Goal: Information Seeking & Learning: Learn about a topic

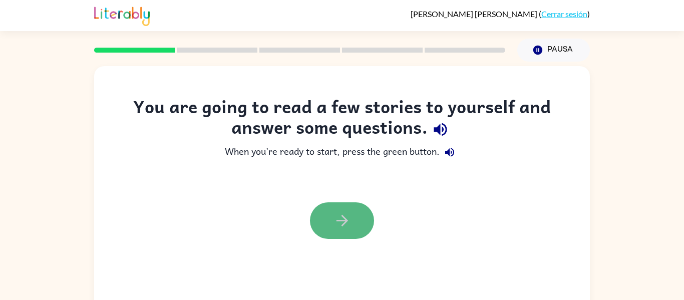
click at [346, 214] on icon "button" at bounding box center [342, 221] width 18 height 18
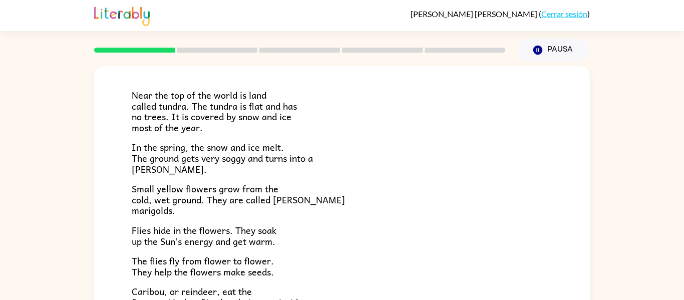
scroll to position [60, 0]
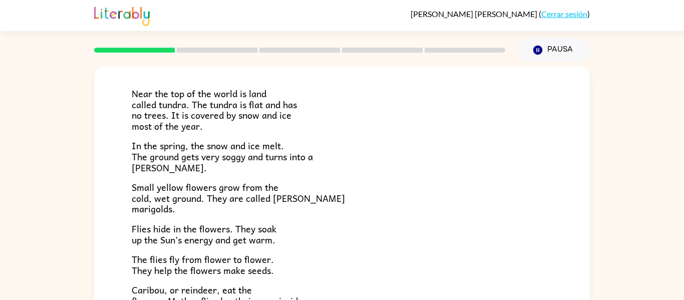
click at [119, 196] on div "Tundra Near the top of the world is land called tundra. The tundra is flat and …" at bounding box center [342, 226] width 496 height 440
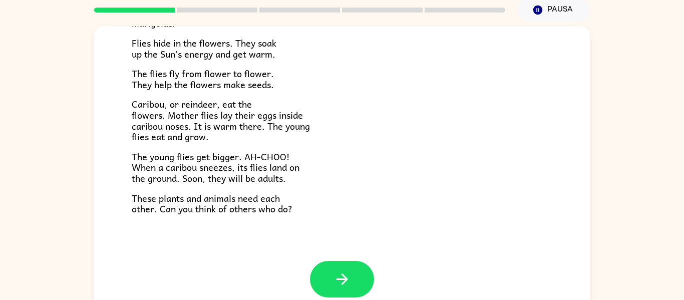
scroll to position [52, 0]
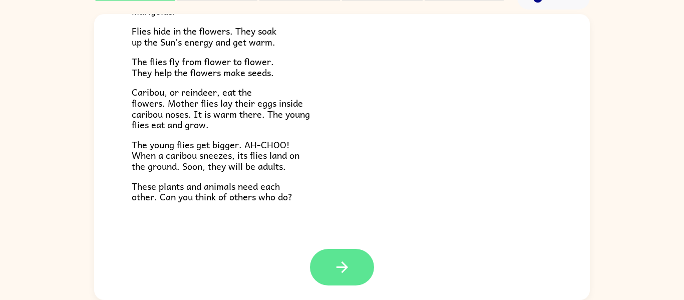
click at [327, 270] on button "button" at bounding box center [342, 267] width 64 height 37
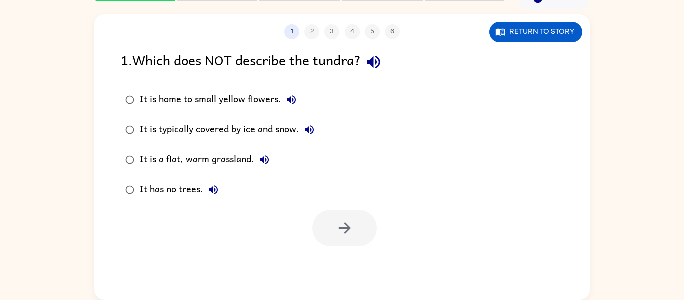
scroll to position [0, 0]
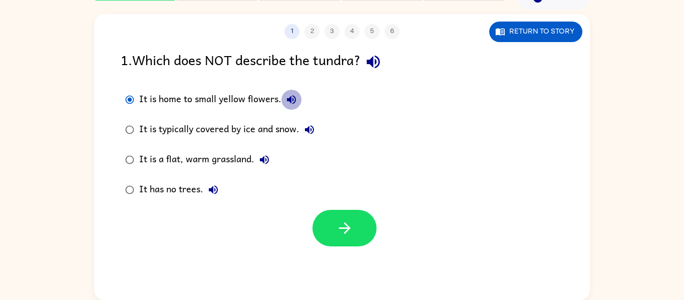
click at [289, 101] on icon "button" at bounding box center [291, 99] width 9 height 9
click at [310, 128] on icon "button" at bounding box center [309, 130] width 12 height 12
click at [266, 157] on icon "button" at bounding box center [264, 160] width 12 height 12
click at [212, 194] on icon "button" at bounding box center [213, 190] width 12 height 12
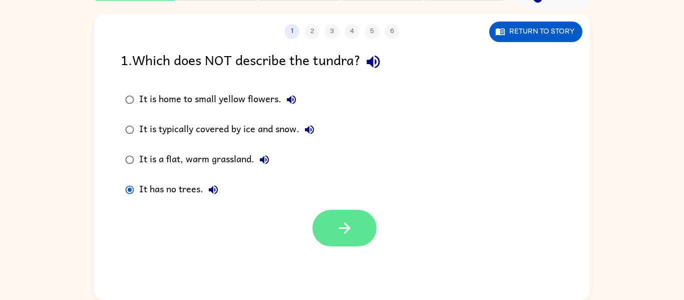
click at [333, 216] on button "button" at bounding box center [344, 228] width 64 height 37
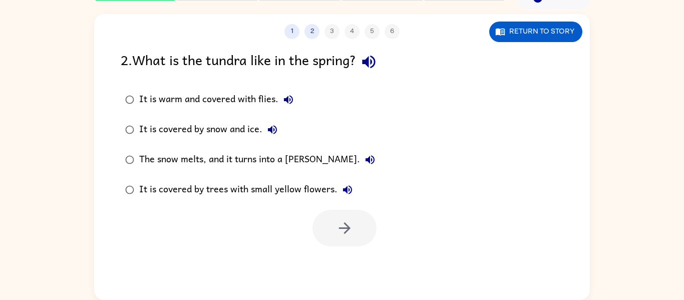
click at [375, 61] on icon "button" at bounding box center [369, 62] width 18 height 18
click at [375, 61] on icon "button" at bounding box center [368, 62] width 13 height 13
click at [285, 98] on icon "button" at bounding box center [288, 99] width 9 height 9
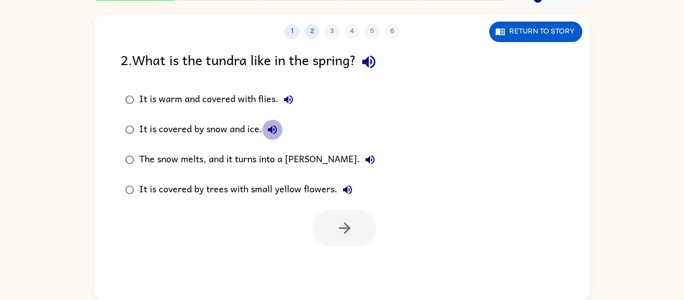
click at [272, 131] on icon "button" at bounding box center [272, 130] width 12 height 12
click at [365, 159] on icon "button" at bounding box center [369, 159] width 9 height 9
click at [346, 190] on icon "button" at bounding box center [347, 189] width 9 height 9
click at [364, 161] on icon "button" at bounding box center [370, 160] width 12 height 12
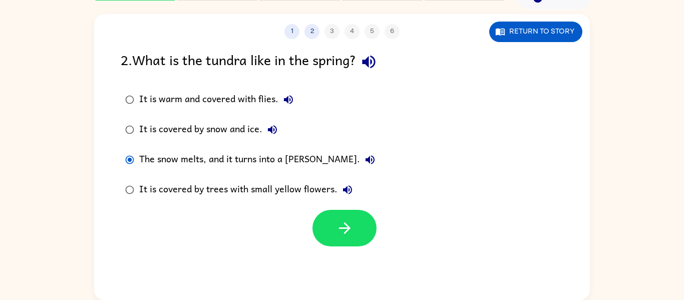
click at [317, 213] on div at bounding box center [344, 228] width 64 height 37
click at [329, 217] on button "button" at bounding box center [344, 228] width 64 height 37
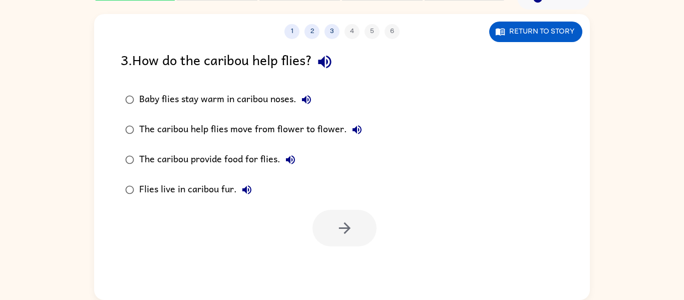
click at [333, 60] on icon "button" at bounding box center [325, 62] width 18 height 18
click at [304, 98] on icon "button" at bounding box center [306, 99] width 9 height 9
click at [355, 127] on icon "button" at bounding box center [357, 130] width 12 height 12
click at [293, 158] on icon "button" at bounding box center [290, 159] width 9 height 9
click at [248, 193] on icon "button" at bounding box center [246, 189] width 9 height 9
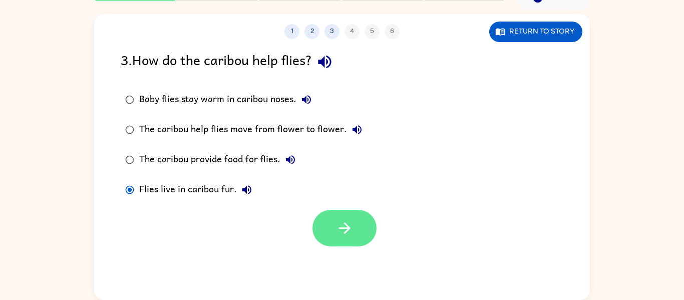
click at [329, 230] on button "button" at bounding box center [344, 228] width 64 height 37
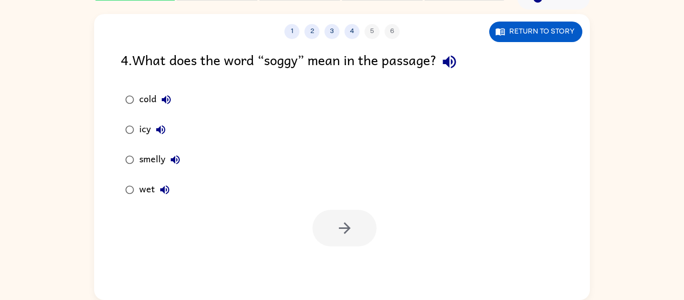
click at [161, 102] on icon "button" at bounding box center [166, 100] width 12 height 12
click at [163, 128] on icon "button" at bounding box center [161, 130] width 12 height 12
click at [170, 161] on icon "button" at bounding box center [175, 160] width 12 height 12
click at [163, 192] on icon "button" at bounding box center [164, 189] width 9 height 9
click at [452, 61] on icon "button" at bounding box center [448, 62] width 13 height 13
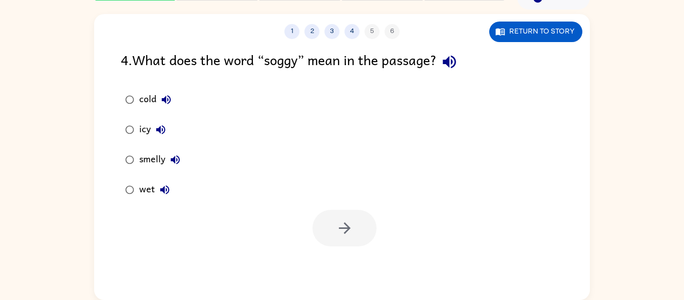
click at [172, 160] on icon "button" at bounding box center [175, 159] width 9 height 9
click at [164, 189] on icon "button" at bounding box center [164, 189] width 9 height 9
click at [158, 127] on icon "button" at bounding box center [161, 130] width 12 height 12
click at [168, 95] on icon "button" at bounding box center [166, 100] width 12 height 12
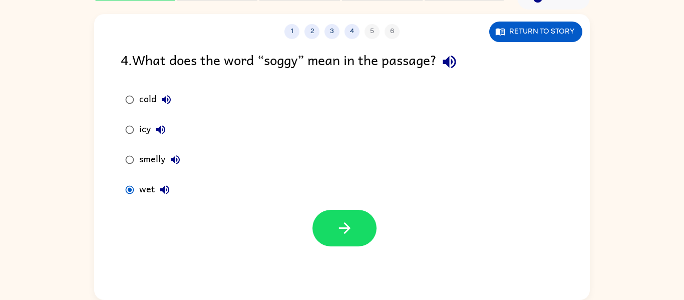
click at [317, 242] on div at bounding box center [344, 228] width 64 height 37
click at [333, 238] on button "button" at bounding box center [344, 228] width 64 height 37
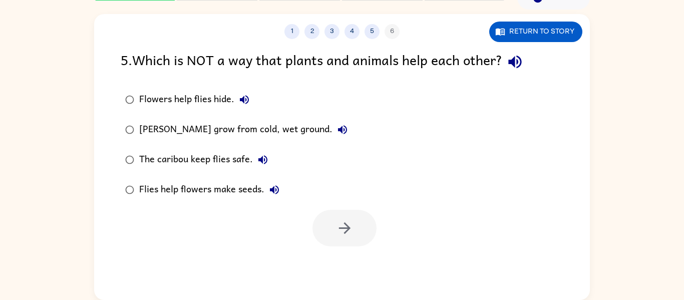
click at [261, 166] on button "The caribou keep flies safe." at bounding box center [263, 160] width 20 height 20
click at [275, 190] on icon "button" at bounding box center [274, 189] width 9 height 9
click at [336, 133] on icon "button" at bounding box center [342, 130] width 12 height 12
click at [241, 100] on icon "button" at bounding box center [244, 99] width 9 height 9
click at [515, 65] on icon "button" at bounding box center [514, 62] width 13 height 13
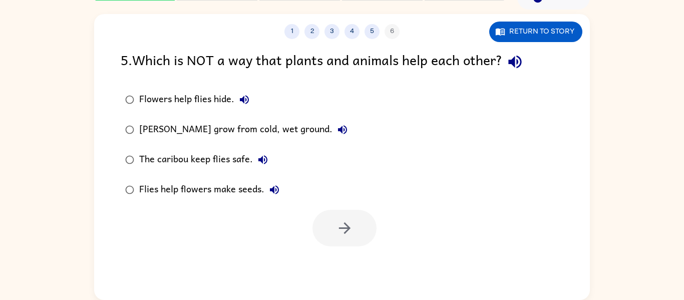
click at [249, 98] on icon "button" at bounding box center [244, 100] width 12 height 12
click at [336, 125] on icon "button" at bounding box center [342, 130] width 12 height 12
click at [264, 158] on icon "button" at bounding box center [263, 160] width 12 height 12
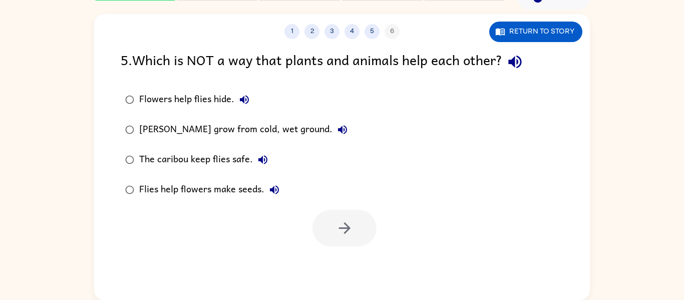
click at [273, 187] on icon "button" at bounding box center [274, 189] width 9 height 9
click at [343, 224] on icon "button" at bounding box center [344, 228] width 12 height 12
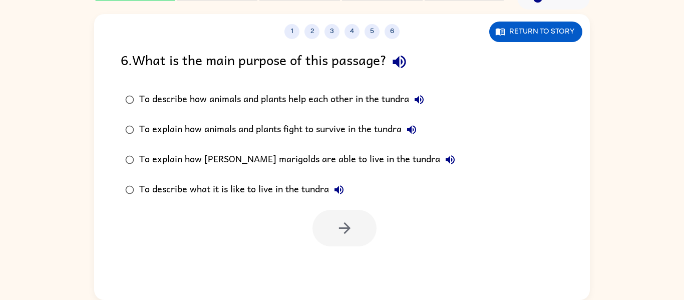
click at [397, 69] on icon "button" at bounding box center [399, 62] width 18 height 18
click at [417, 98] on icon "button" at bounding box center [418, 99] width 9 height 9
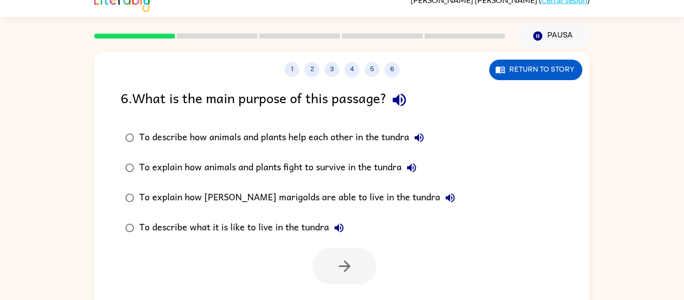
scroll to position [12, 0]
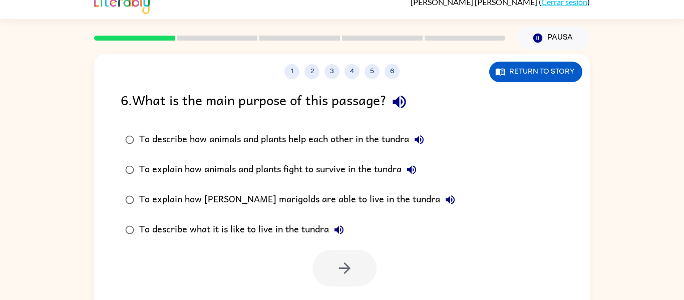
click at [415, 168] on icon "button" at bounding box center [411, 170] width 12 height 12
click at [444, 199] on icon "button" at bounding box center [450, 200] width 12 height 12
click at [340, 228] on icon "button" at bounding box center [339, 230] width 12 height 12
click at [400, 107] on icon "button" at bounding box center [399, 102] width 18 height 18
click at [423, 143] on icon "button" at bounding box center [418, 139] width 9 height 9
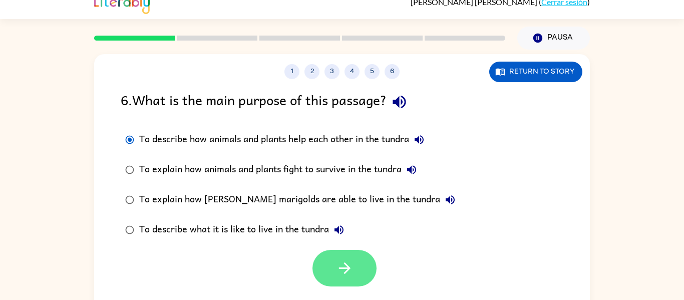
click at [328, 273] on button "button" at bounding box center [344, 268] width 64 height 37
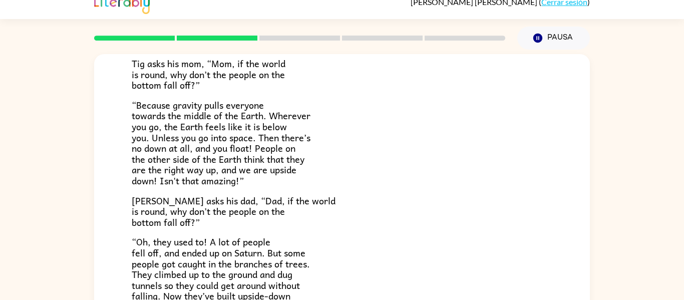
scroll to position [160, 0]
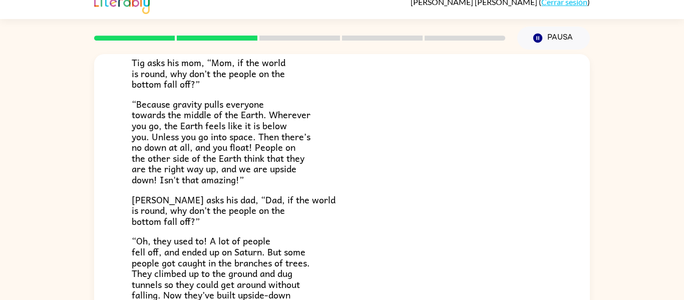
click at [262, 71] on span "Tig asks his mom, “Mom, if the world is round, why don’t the people on the bott…" at bounding box center [209, 73] width 154 height 36
click at [261, 116] on span "“Because gravity pulls everyone towards the middle of the Earth. Wherever you g…" at bounding box center [221, 142] width 179 height 90
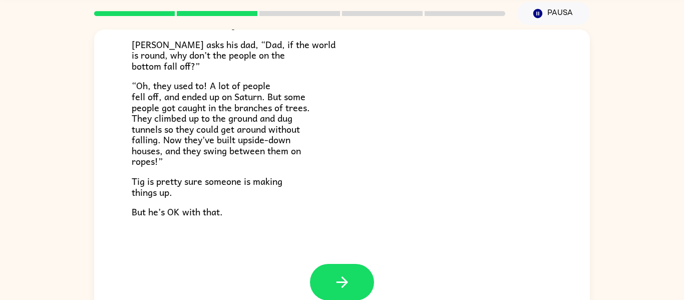
scroll to position [52, 0]
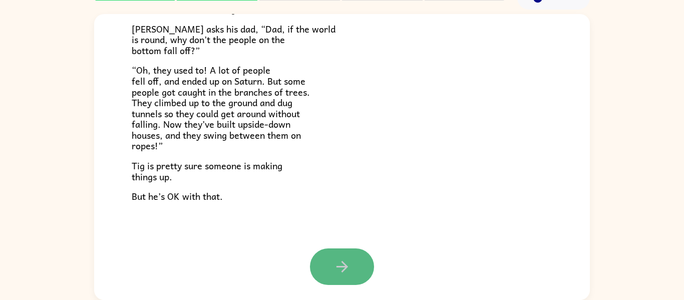
click at [341, 275] on icon "button" at bounding box center [342, 267] width 18 height 18
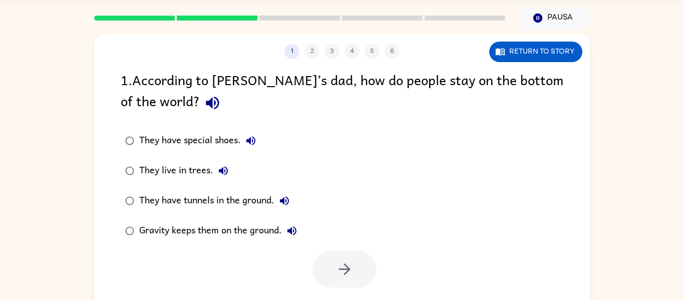
scroll to position [12, 0]
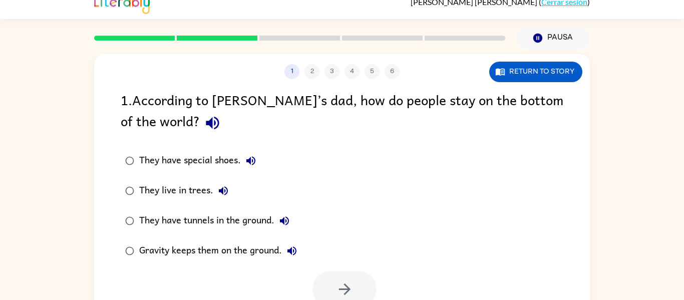
click at [206, 120] on icon "button" at bounding box center [212, 123] width 13 height 13
click at [204, 118] on icon "button" at bounding box center [213, 123] width 18 height 18
click at [252, 162] on icon "button" at bounding box center [251, 161] width 12 height 12
click at [222, 193] on icon "button" at bounding box center [223, 190] width 9 height 9
click at [287, 222] on icon "button" at bounding box center [284, 220] width 9 height 9
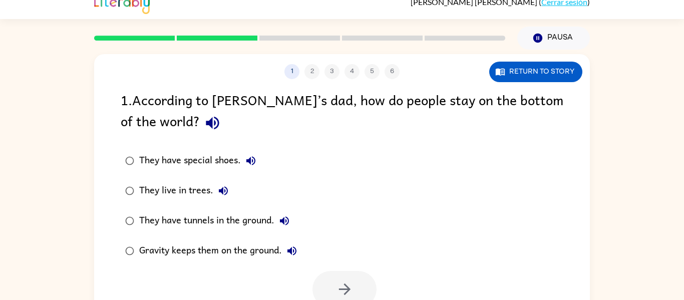
click at [294, 253] on icon "button" at bounding box center [292, 251] width 12 height 12
click at [323, 279] on button "button" at bounding box center [344, 289] width 64 height 37
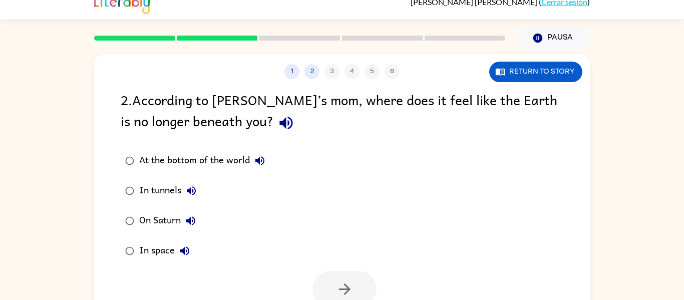
click at [257, 163] on icon "button" at bounding box center [260, 161] width 12 height 12
click at [190, 190] on icon "button" at bounding box center [191, 190] width 9 height 9
click at [193, 220] on icon "button" at bounding box center [190, 220] width 9 height 9
click at [184, 249] on icon "button" at bounding box center [184, 250] width 9 height 9
click at [277, 117] on icon "button" at bounding box center [286, 123] width 18 height 18
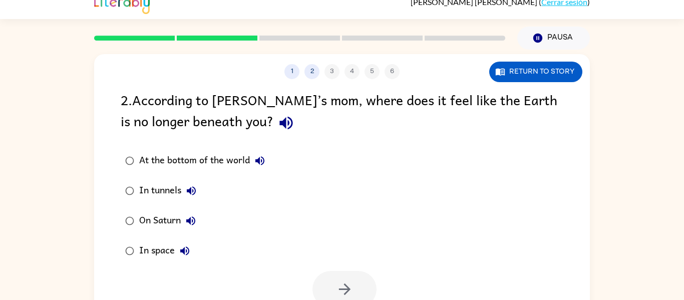
click at [193, 191] on icon "button" at bounding box center [191, 191] width 12 height 12
click at [193, 219] on icon "button" at bounding box center [190, 220] width 9 height 9
click at [184, 250] on icon "button" at bounding box center [184, 250] width 9 height 9
click at [332, 288] on button "button" at bounding box center [344, 289] width 64 height 37
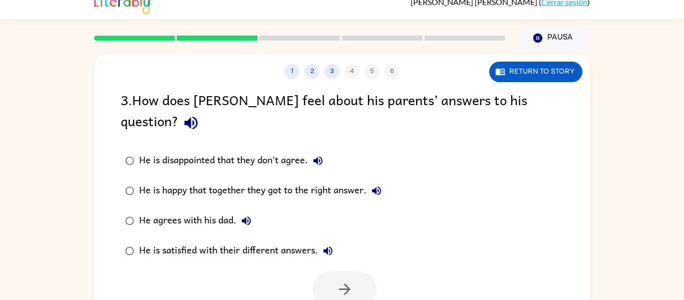
click at [318, 156] on icon "button" at bounding box center [317, 160] width 9 height 9
click at [200, 114] on icon "button" at bounding box center [191, 123] width 18 height 18
click at [318, 156] on icon "button" at bounding box center [317, 160] width 9 height 9
click at [384, 181] on button "He is happy that together they got to the right answer." at bounding box center [376, 191] width 20 height 20
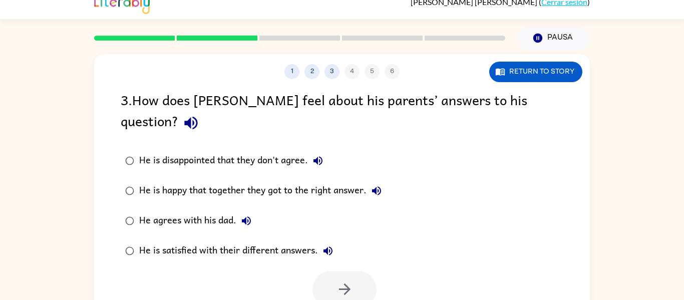
click at [376, 185] on icon "button" at bounding box center [376, 191] width 12 height 12
click at [370, 236] on label "He is satisfied with their different answers." at bounding box center [253, 251] width 276 height 30
click at [325, 246] on icon "button" at bounding box center [327, 250] width 9 height 9
click at [244, 216] on icon "button" at bounding box center [246, 220] width 9 height 9
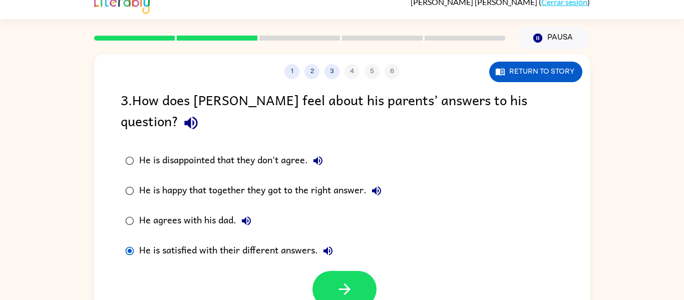
click at [381, 186] on icon "button" at bounding box center [376, 190] width 9 height 9
click at [331, 246] on icon "button" at bounding box center [327, 250] width 9 height 9
click at [326, 271] on button "button" at bounding box center [344, 289] width 64 height 37
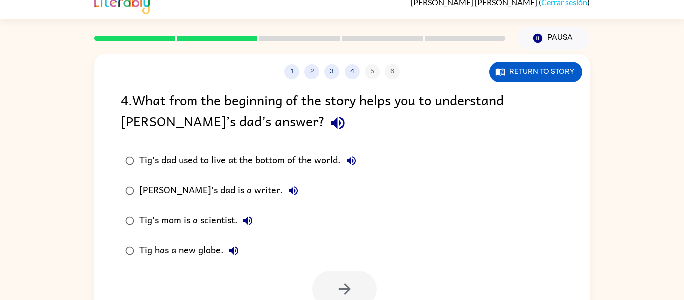
click at [289, 190] on icon "button" at bounding box center [293, 190] width 9 height 9
click at [331, 120] on icon "button" at bounding box center [337, 123] width 13 height 13
click at [351, 158] on icon "button" at bounding box center [350, 160] width 9 height 9
click at [287, 194] on icon "button" at bounding box center [293, 191] width 12 height 12
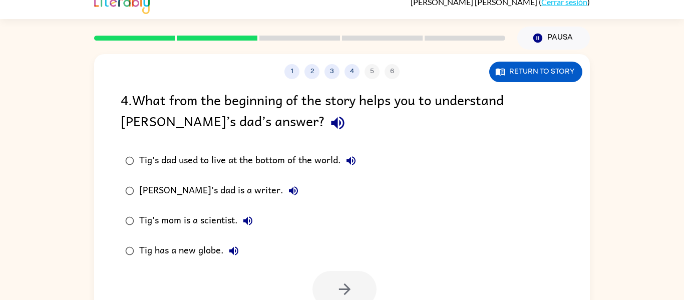
click at [289, 193] on icon "button" at bounding box center [293, 190] width 9 height 9
click at [250, 221] on icon "button" at bounding box center [247, 220] width 9 height 9
click at [232, 250] on icon "button" at bounding box center [233, 250] width 9 height 9
click at [353, 282] on icon "button" at bounding box center [345, 289] width 18 height 18
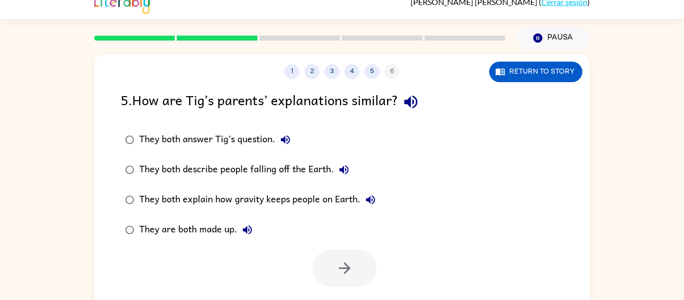
click at [287, 140] on icon "button" at bounding box center [285, 139] width 9 height 9
click at [345, 168] on icon "button" at bounding box center [344, 170] width 12 height 12
click at [371, 197] on icon "button" at bounding box center [370, 200] width 12 height 12
click at [248, 229] on icon "button" at bounding box center [247, 229] width 9 height 9
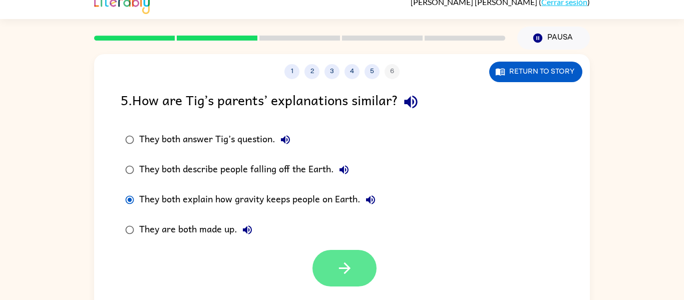
click at [358, 272] on button "button" at bounding box center [344, 268] width 64 height 37
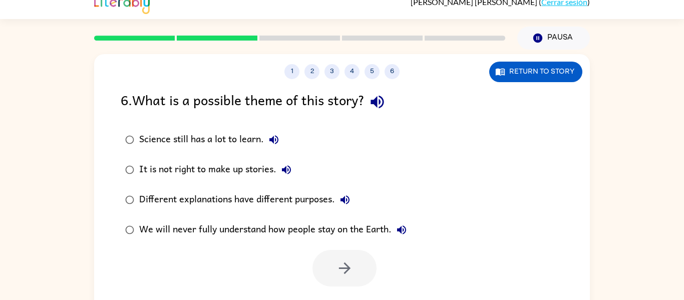
click at [272, 140] on icon "button" at bounding box center [273, 139] width 9 height 9
click at [386, 106] on icon "button" at bounding box center [377, 102] width 18 height 18
click at [277, 136] on icon "button" at bounding box center [274, 140] width 12 height 12
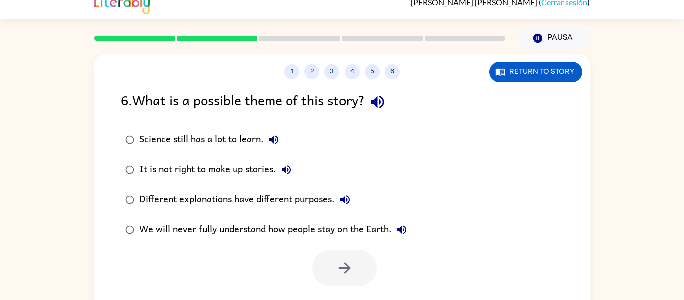
click at [277, 136] on icon "button" at bounding box center [274, 140] width 12 height 12
click at [288, 169] on icon "button" at bounding box center [286, 169] width 9 height 9
click at [349, 200] on icon "button" at bounding box center [344, 199] width 9 height 9
click at [403, 229] on icon "button" at bounding box center [401, 230] width 12 height 12
click at [345, 199] on icon "button" at bounding box center [345, 200] width 12 height 12
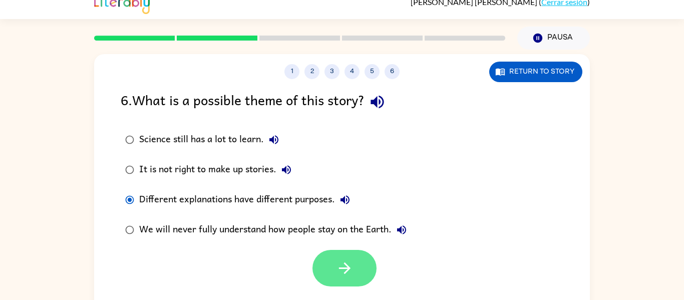
click at [343, 265] on icon "button" at bounding box center [345, 268] width 18 height 18
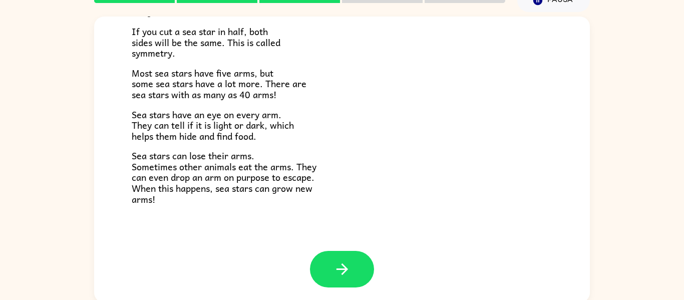
scroll to position [52, 0]
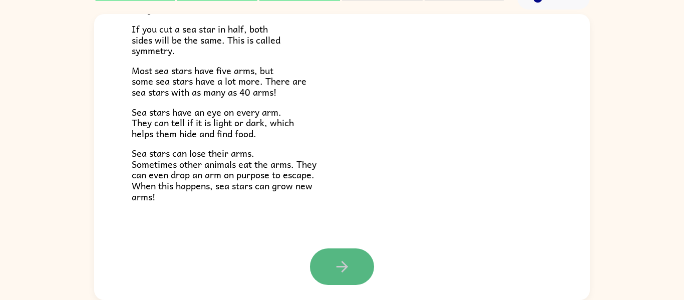
click at [366, 268] on button "button" at bounding box center [342, 266] width 64 height 37
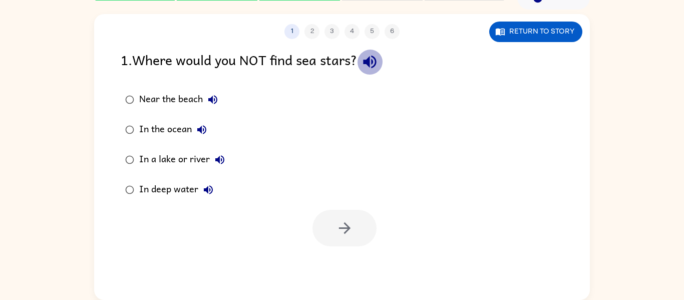
click at [366, 64] on icon "button" at bounding box center [370, 62] width 18 height 18
click at [212, 96] on icon "button" at bounding box center [212, 99] width 9 height 9
click at [205, 131] on icon "button" at bounding box center [202, 130] width 12 height 12
click at [220, 160] on icon "button" at bounding box center [219, 159] width 9 height 9
click at [207, 190] on icon "button" at bounding box center [208, 189] width 9 height 9
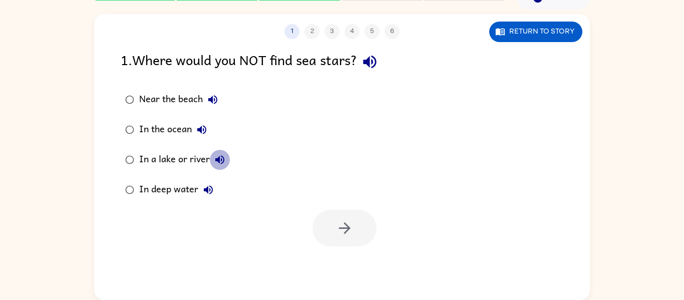
click at [220, 160] on icon "button" at bounding box center [219, 159] width 9 height 9
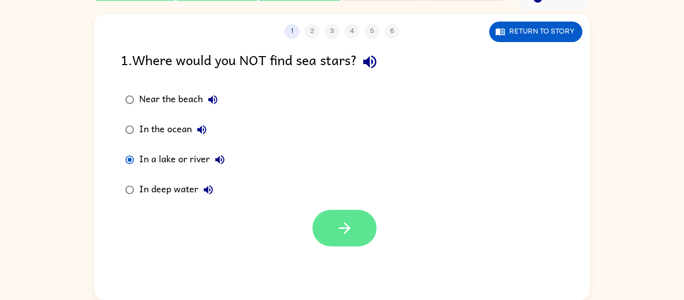
click at [336, 235] on icon "button" at bounding box center [345, 228] width 18 height 18
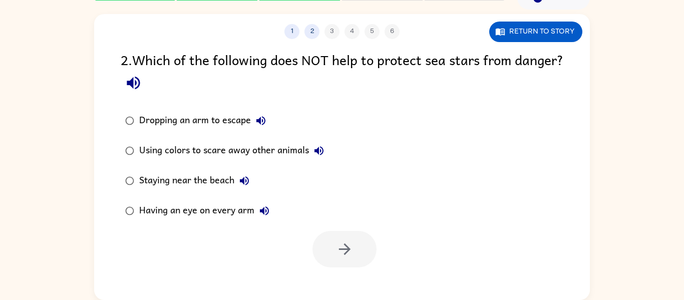
click at [252, 118] on button "Dropping an arm to escape" at bounding box center [261, 121] width 20 height 20
click at [313, 147] on icon "button" at bounding box center [319, 151] width 12 height 12
click at [243, 182] on icon "button" at bounding box center [244, 180] width 9 height 9
click at [264, 210] on icon "button" at bounding box center [264, 210] width 9 height 9
click at [140, 81] on icon "button" at bounding box center [133, 83] width 13 height 13
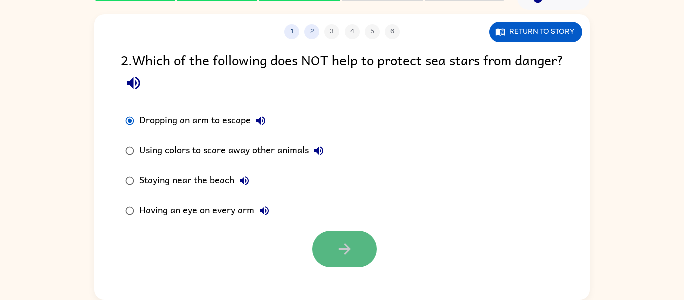
click at [339, 238] on button "button" at bounding box center [344, 249] width 64 height 37
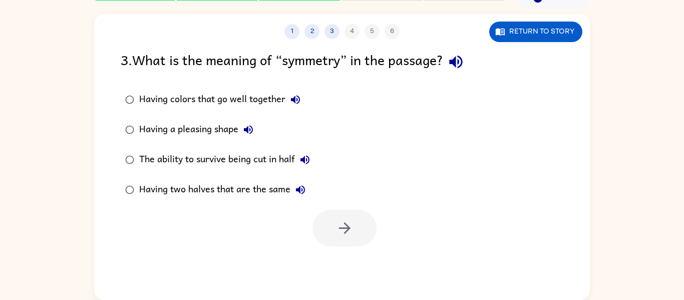
click at [456, 65] on icon "button" at bounding box center [456, 62] width 18 height 18
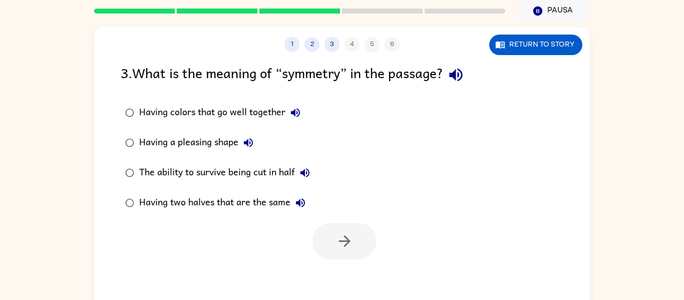
scroll to position [40, 0]
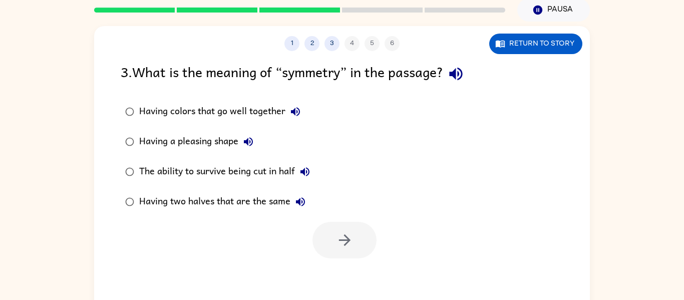
click at [250, 142] on icon "button" at bounding box center [248, 141] width 9 height 9
click at [309, 173] on icon "button" at bounding box center [304, 171] width 9 height 9
click at [301, 203] on icon "button" at bounding box center [300, 201] width 9 height 9
click at [465, 76] on icon "button" at bounding box center [456, 74] width 18 height 18
click at [294, 112] on icon "button" at bounding box center [295, 111] width 9 height 9
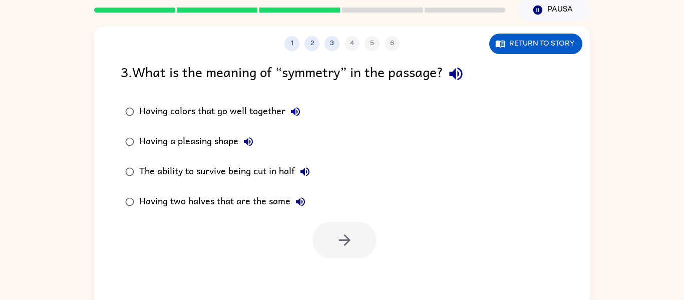
click at [245, 141] on icon "button" at bounding box center [248, 141] width 9 height 9
click at [303, 172] on icon "button" at bounding box center [304, 171] width 9 height 9
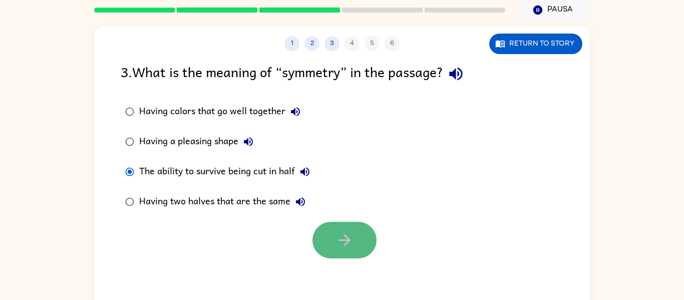
click at [343, 237] on icon "button" at bounding box center [345, 240] width 18 height 18
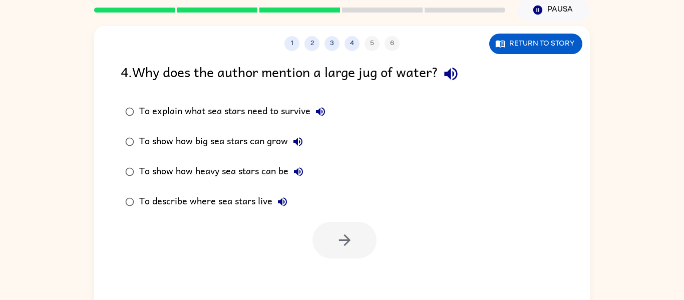
click at [460, 75] on icon "button" at bounding box center [451, 74] width 18 height 18
click at [321, 111] on icon "button" at bounding box center [320, 111] width 9 height 9
click at [300, 142] on icon "button" at bounding box center [298, 142] width 12 height 12
click at [299, 171] on icon "button" at bounding box center [298, 171] width 9 height 9
click at [283, 202] on icon "button" at bounding box center [282, 202] width 12 height 12
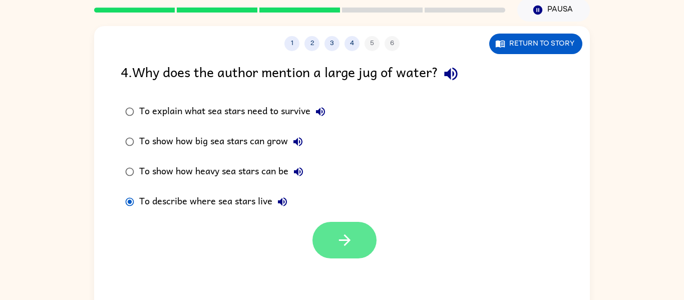
click at [352, 237] on icon "button" at bounding box center [345, 240] width 18 height 18
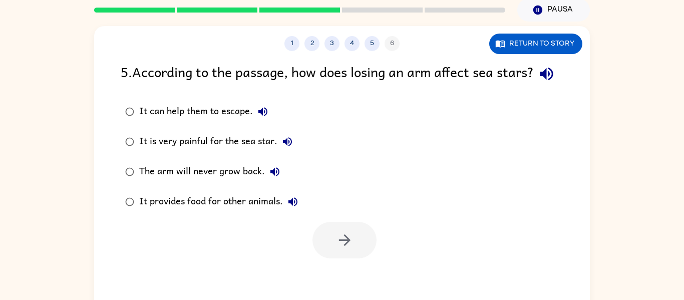
click at [261, 116] on icon "button" at bounding box center [262, 111] width 9 height 9
click at [538, 83] on icon "button" at bounding box center [547, 74] width 18 height 18
click at [540, 81] on icon "button" at bounding box center [546, 74] width 13 height 13
click at [538, 83] on icon "button" at bounding box center [547, 74] width 18 height 18
click at [262, 116] on icon "button" at bounding box center [262, 111] width 9 height 9
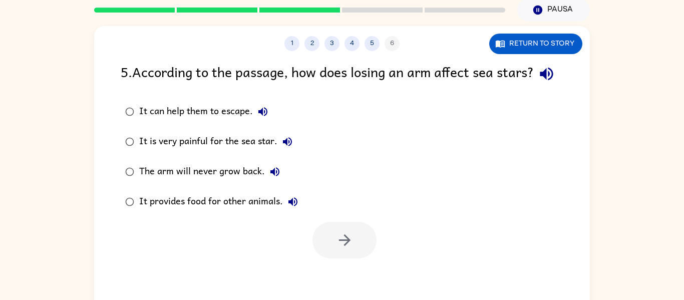
click at [262, 116] on icon "button" at bounding box center [262, 111] width 9 height 9
click at [287, 146] on icon "button" at bounding box center [287, 141] width 9 height 9
click at [272, 178] on icon "button" at bounding box center [275, 172] width 12 height 12
click at [295, 208] on icon "button" at bounding box center [293, 202] width 12 height 12
click at [259, 116] on icon "button" at bounding box center [262, 111] width 9 height 9
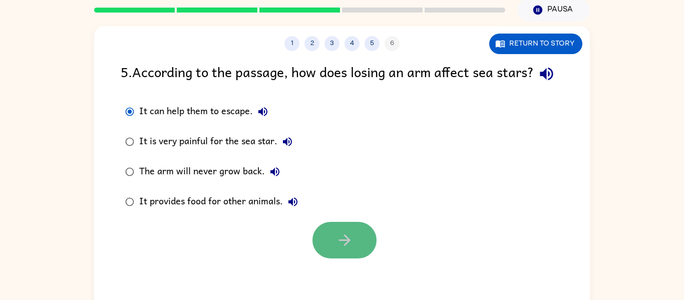
click at [328, 251] on button "button" at bounding box center [344, 240] width 64 height 37
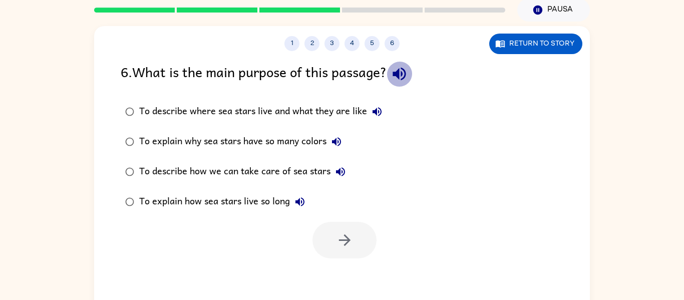
click at [408, 82] on icon "button" at bounding box center [399, 74] width 18 height 18
click at [376, 111] on icon "button" at bounding box center [376, 111] width 9 height 9
click at [339, 143] on icon "button" at bounding box center [336, 142] width 12 height 12
click at [341, 168] on icon "button" at bounding box center [340, 171] width 9 height 9
click at [300, 200] on icon "button" at bounding box center [300, 202] width 12 height 12
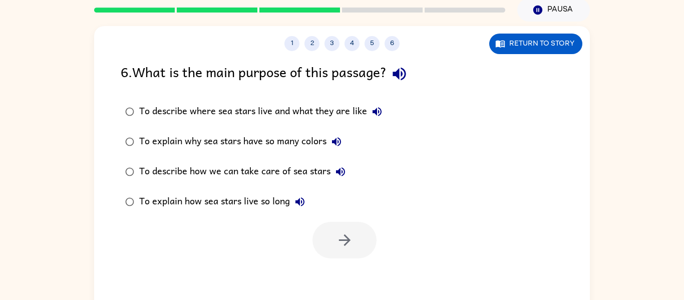
click at [339, 173] on icon "button" at bounding box center [340, 171] width 9 height 9
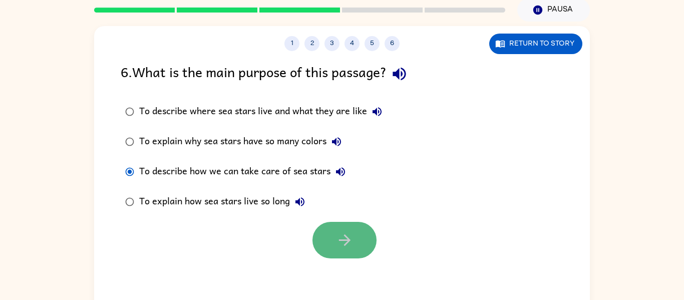
click at [333, 238] on button "button" at bounding box center [344, 240] width 64 height 37
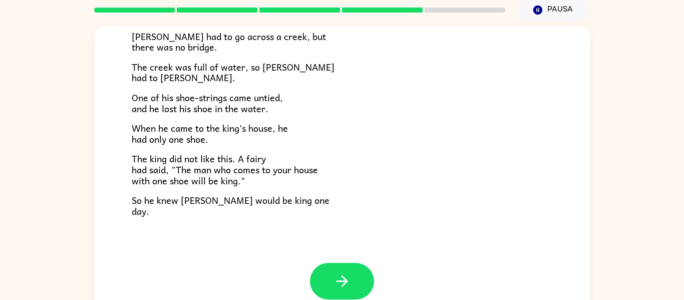
scroll to position [172, 0]
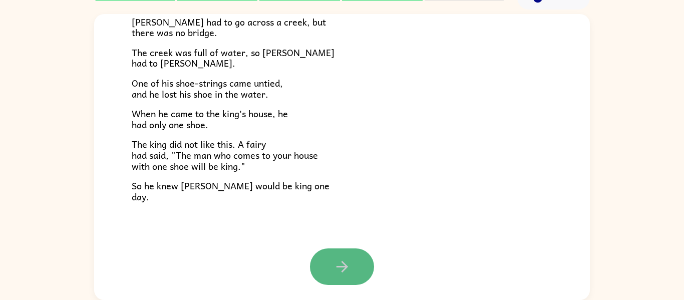
click at [355, 255] on button "button" at bounding box center [342, 266] width 64 height 37
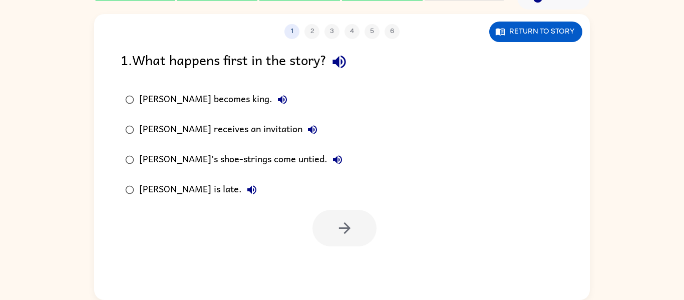
scroll to position [32, 0]
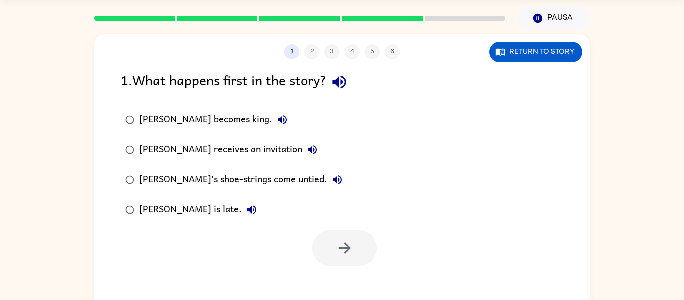
click at [344, 81] on icon "button" at bounding box center [339, 82] width 18 height 18
click at [278, 117] on icon "button" at bounding box center [282, 119] width 9 height 9
click at [276, 118] on icon "button" at bounding box center [282, 120] width 12 height 12
click at [306, 147] on icon "button" at bounding box center [312, 150] width 12 height 12
click at [331, 182] on icon "button" at bounding box center [337, 180] width 12 height 12
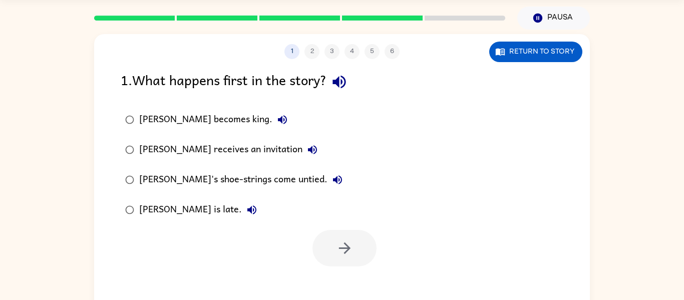
click at [246, 208] on icon "button" at bounding box center [252, 210] width 12 height 12
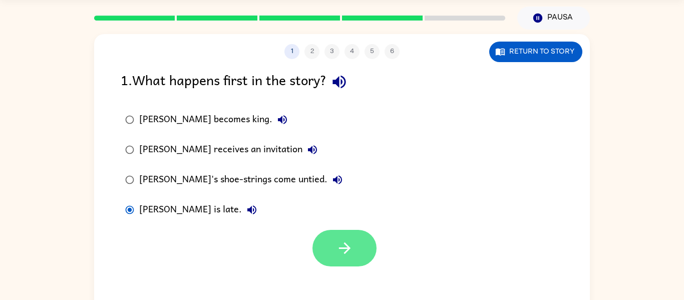
click at [341, 252] on icon "button" at bounding box center [345, 248] width 18 height 18
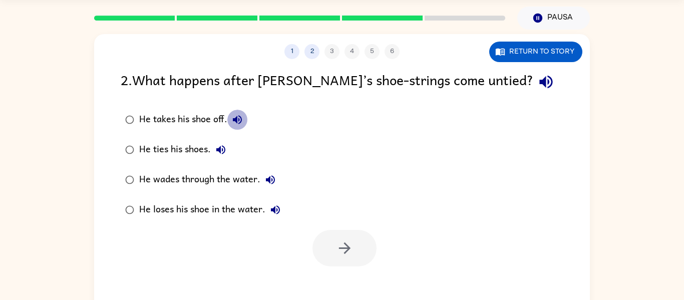
click at [236, 112] on button "He takes his shoe off." at bounding box center [237, 120] width 20 height 20
click at [219, 150] on icon "button" at bounding box center [220, 149] width 9 height 9
click at [267, 192] on label "He wades through the water." at bounding box center [202, 180] width 175 height 30
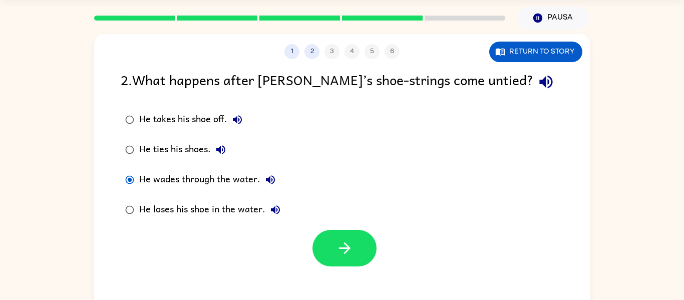
click at [269, 181] on icon "button" at bounding box center [270, 179] width 9 height 9
click at [274, 210] on icon "button" at bounding box center [275, 209] width 9 height 9
click at [326, 253] on button "button" at bounding box center [344, 248] width 64 height 37
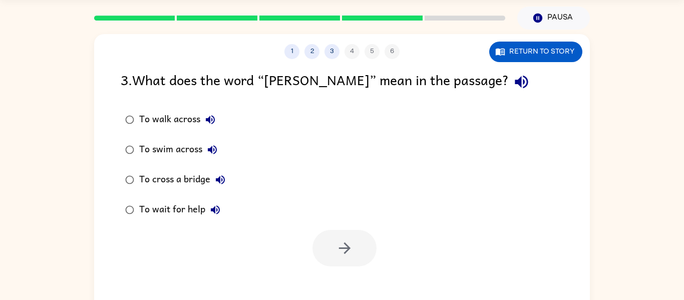
click at [212, 205] on icon "button" at bounding box center [215, 210] width 12 height 12
click at [221, 180] on icon "button" at bounding box center [220, 180] width 12 height 12
click at [215, 159] on div "To swim across" at bounding box center [180, 150] width 83 height 20
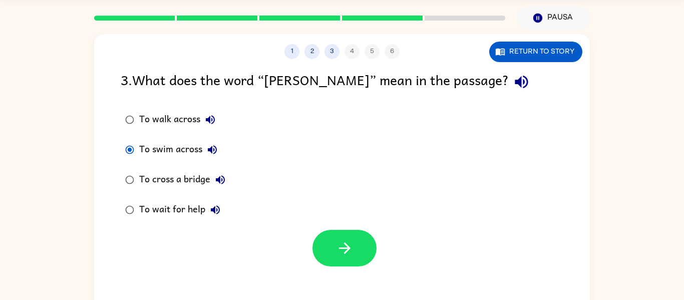
click at [210, 149] on icon "button" at bounding box center [212, 149] width 9 height 9
click at [209, 126] on button "To walk across" at bounding box center [210, 120] width 20 height 20
click at [513, 80] on icon "button" at bounding box center [522, 82] width 18 height 18
click at [206, 117] on icon "button" at bounding box center [210, 120] width 12 height 12
click at [206, 149] on icon "button" at bounding box center [212, 150] width 12 height 12
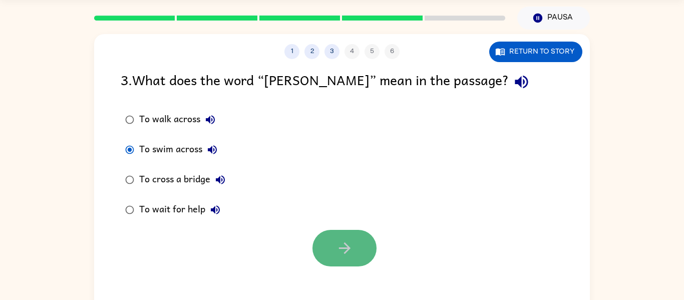
click at [365, 236] on button "button" at bounding box center [344, 248] width 64 height 37
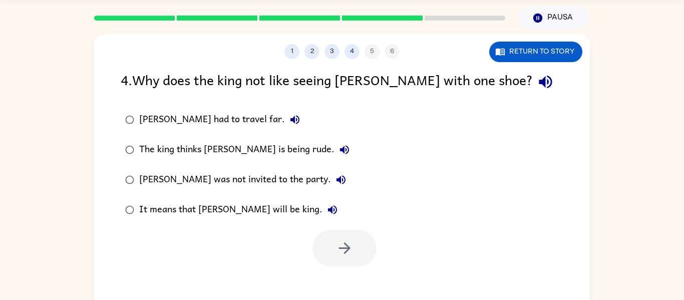
click at [289, 116] on icon "button" at bounding box center [295, 120] width 12 height 12
click at [338, 146] on icon "button" at bounding box center [344, 150] width 12 height 12
click at [338, 155] on icon "button" at bounding box center [344, 150] width 12 height 12
click at [335, 176] on icon "button" at bounding box center [341, 180] width 12 height 12
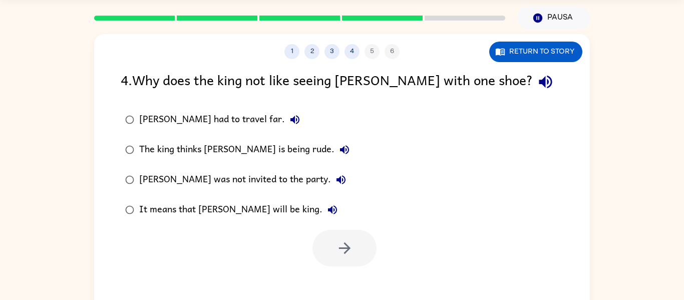
click at [326, 210] on icon "button" at bounding box center [332, 210] width 12 height 12
click at [338, 236] on div at bounding box center [344, 248] width 64 height 37
click at [273, 211] on div "It means that [PERSON_NAME] will be king." at bounding box center [240, 210] width 203 height 20
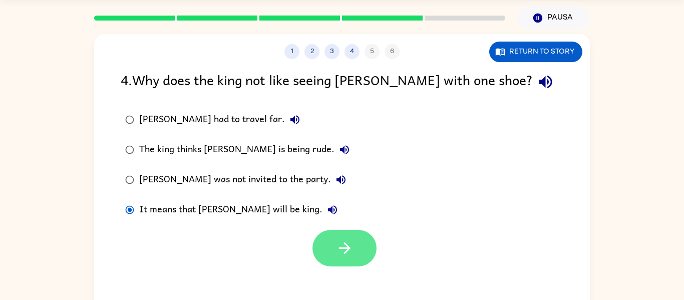
click at [354, 255] on button "button" at bounding box center [344, 248] width 64 height 37
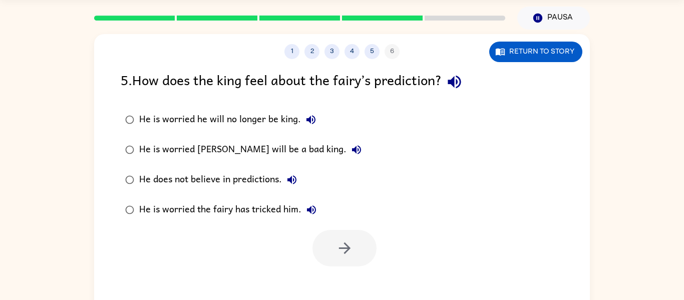
click at [302, 213] on button "He is worried the fairy has tricked him." at bounding box center [311, 210] width 20 height 20
click at [293, 182] on icon "button" at bounding box center [292, 180] width 12 height 12
click at [346, 156] on button "He is worried [PERSON_NAME] will be a bad king." at bounding box center [356, 150] width 20 height 20
click at [306, 120] on icon "button" at bounding box center [310, 119] width 9 height 9
click at [311, 119] on icon "button" at bounding box center [310, 119] width 9 height 9
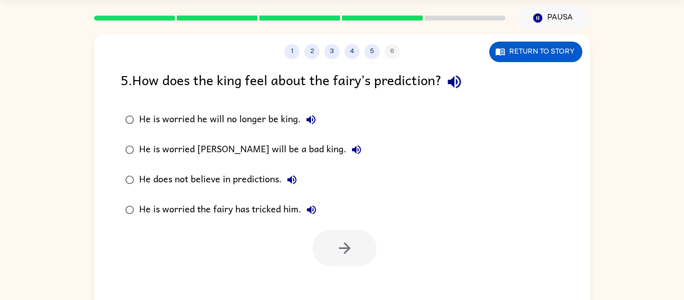
click at [332, 243] on div at bounding box center [344, 248] width 64 height 37
click at [290, 116] on div "He is worried he will no longer be king." at bounding box center [230, 120] width 182 height 20
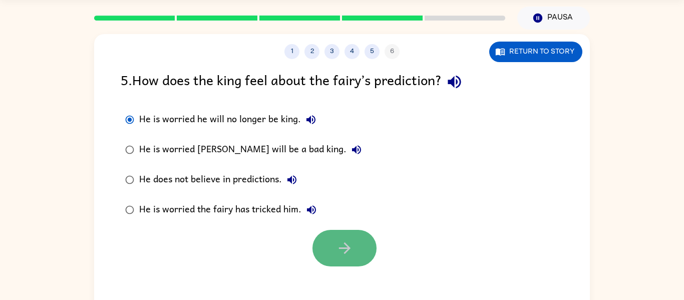
click at [351, 239] on icon "button" at bounding box center [345, 248] width 18 height 18
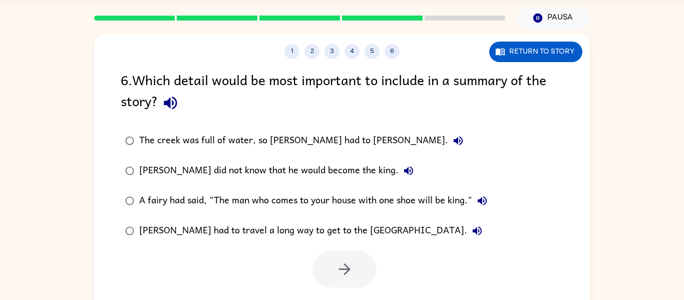
click at [452, 143] on icon "button" at bounding box center [458, 141] width 12 height 12
click at [404, 169] on icon "button" at bounding box center [408, 170] width 9 height 9
click at [481, 203] on icon "button" at bounding box center [482, 200] width 9 height 9
click at [471, 229] on icon "button" at bounding box center [477, 231] width 12 height 12
click at [402, 170] on icon "button" at bounding box center [408, 171] width 12 height 12
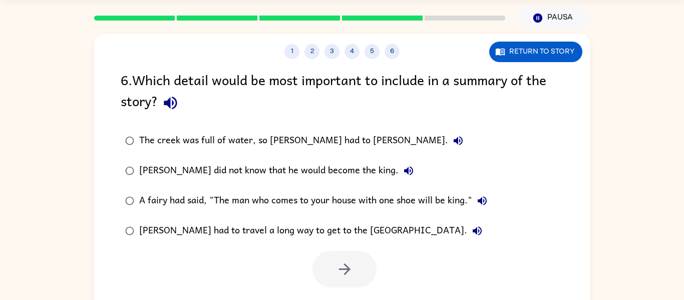
click at [471, 227] on icon "button" at bounding box center [477, 231] width 12 height 12
click at [471, 228] on icon "button" at bounding box center [477, 231] width 12 height 12
click at [402, 167] on icon "button" at bounding box center [408, 171] width 12 height 12
click at [393, 148] on label "The creek was full of water, so [PERSON_NAME] had to [PERSON_NAME]." at bounding box center [306, 141] width 382 height 30
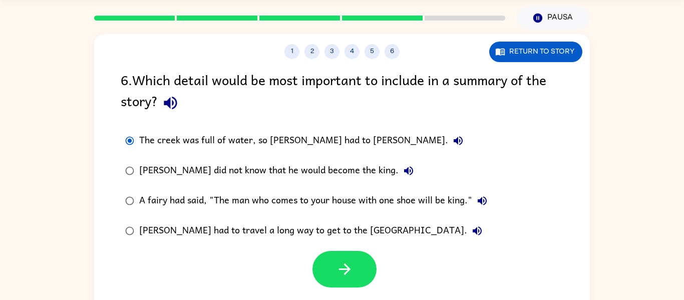
click at [349, 171] on div "[PERSON_NAME] did not know that he would become the king." at bounding box center [278, 171] width 279 height 20
click at [344, 259] on button "button" at bounding box center [344, 269] width 64 height 37
